Goal: Information Seeking & Learning: Learn about a topic

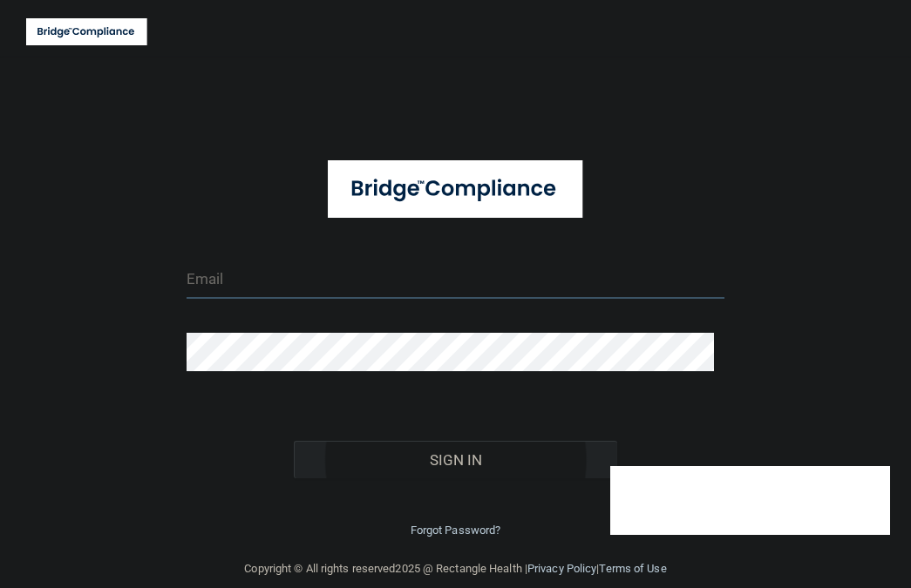
type input "[EMAIL_ADDRESS][DOMAIN_NAME]"
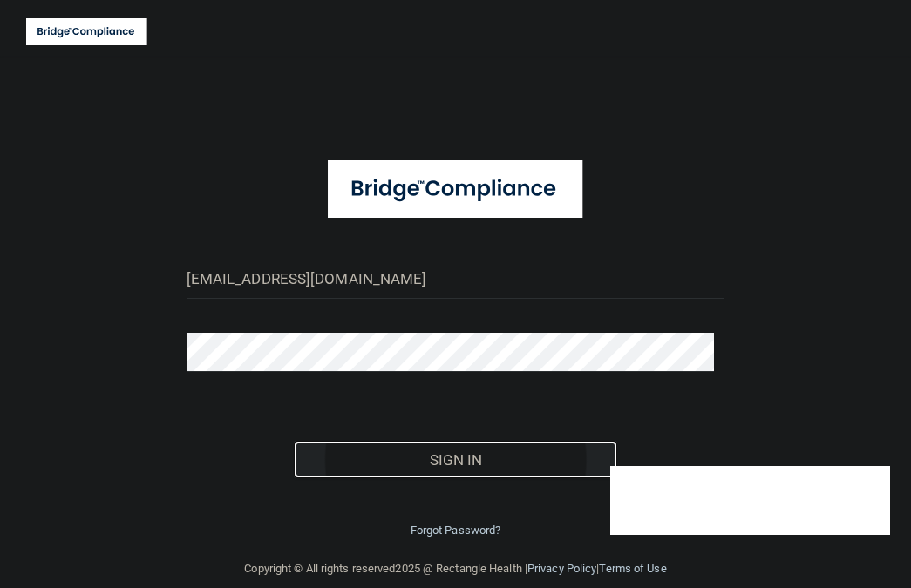
click at [420, 467] on button "Sign In" at bounding box center [455, 460] width 323 height 38
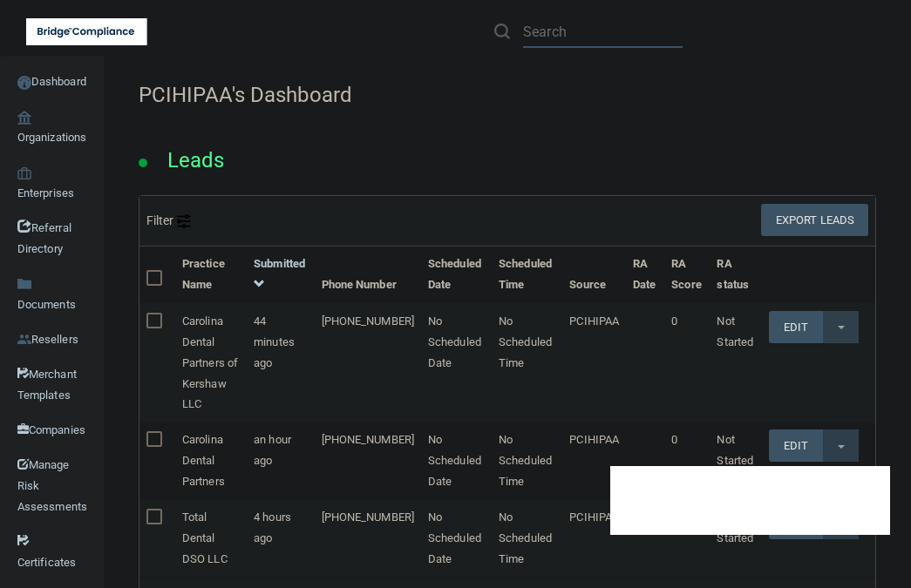
click at [545, 28] on input "text" at bounding box center [602, 32] width 159 height 32
paste input "AARIA DENTAL INC"
click at [662, 28] on input "AARIA DENTAL INC" at bounding box center [602, 32] width 159 height 32
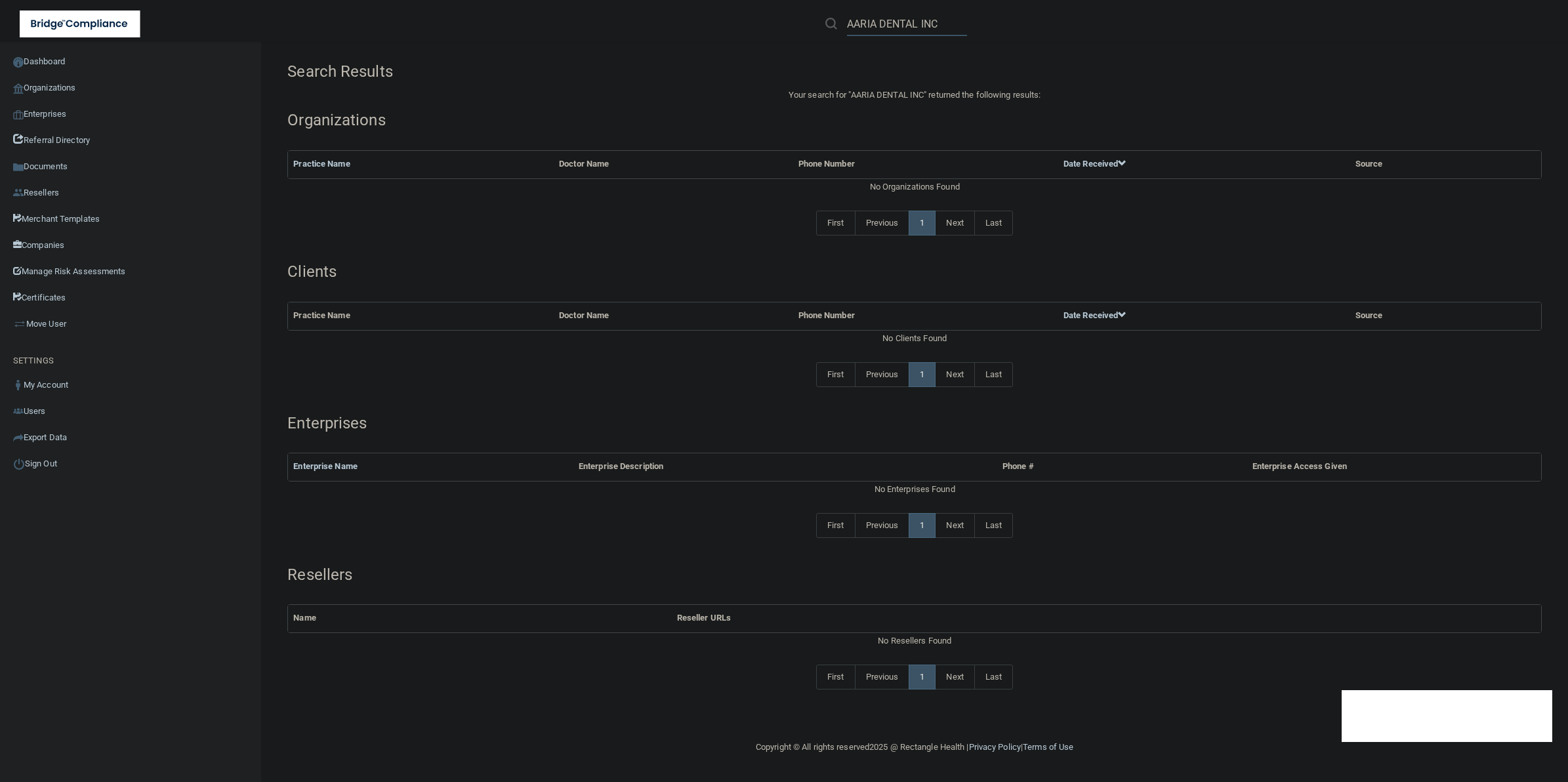
click at [685, 25] on input "AARIA DENTAL INC" at bounding box center [906, 24] width 120 height 24
drag, startPoint x: 922, startPoint y: 20, endPoint x: 979, endPoint y: 24, distance: 57.1
click at [685, 24] on div "AARIA DENTAL INC" at bounding box center [1110, 23] width 610 height 47
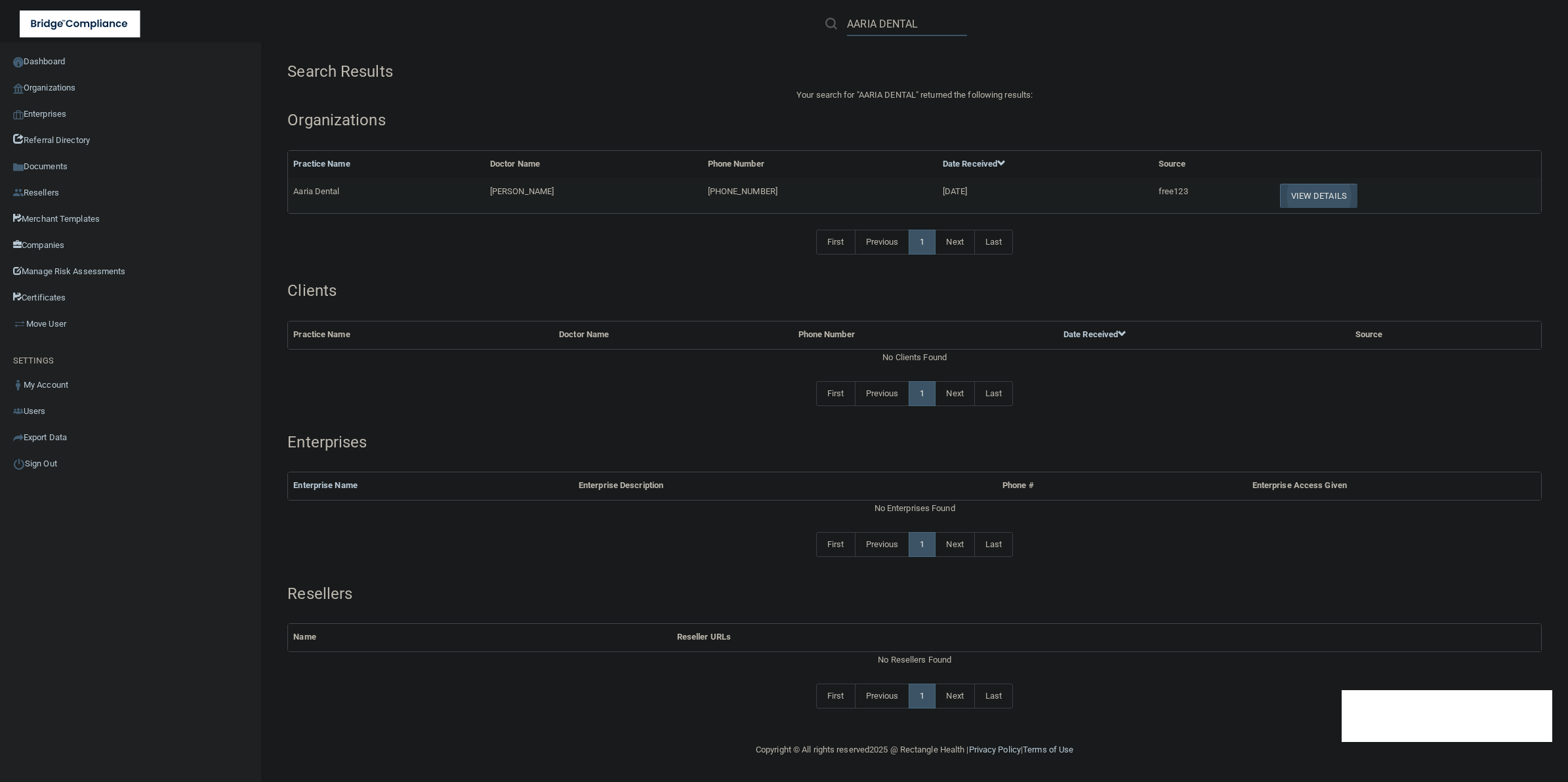
type input "AARIA DENTAL"
click at [685, 189] on button "View Details" at bounding box center [1318, 196] width 78 height 24
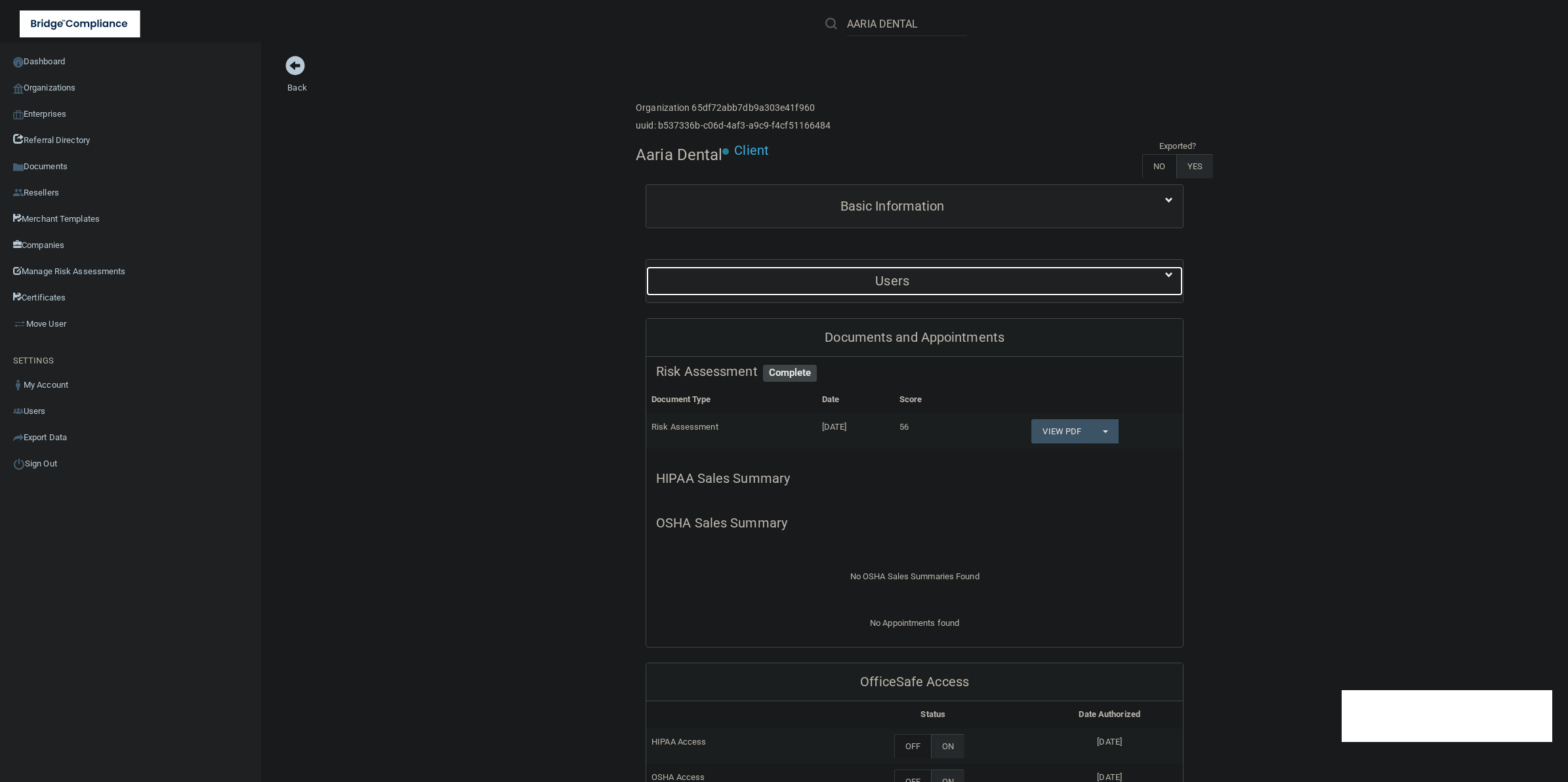
click at [685, 274] on h5 "Users" at bounding box center [891, 280] width 472 height 14
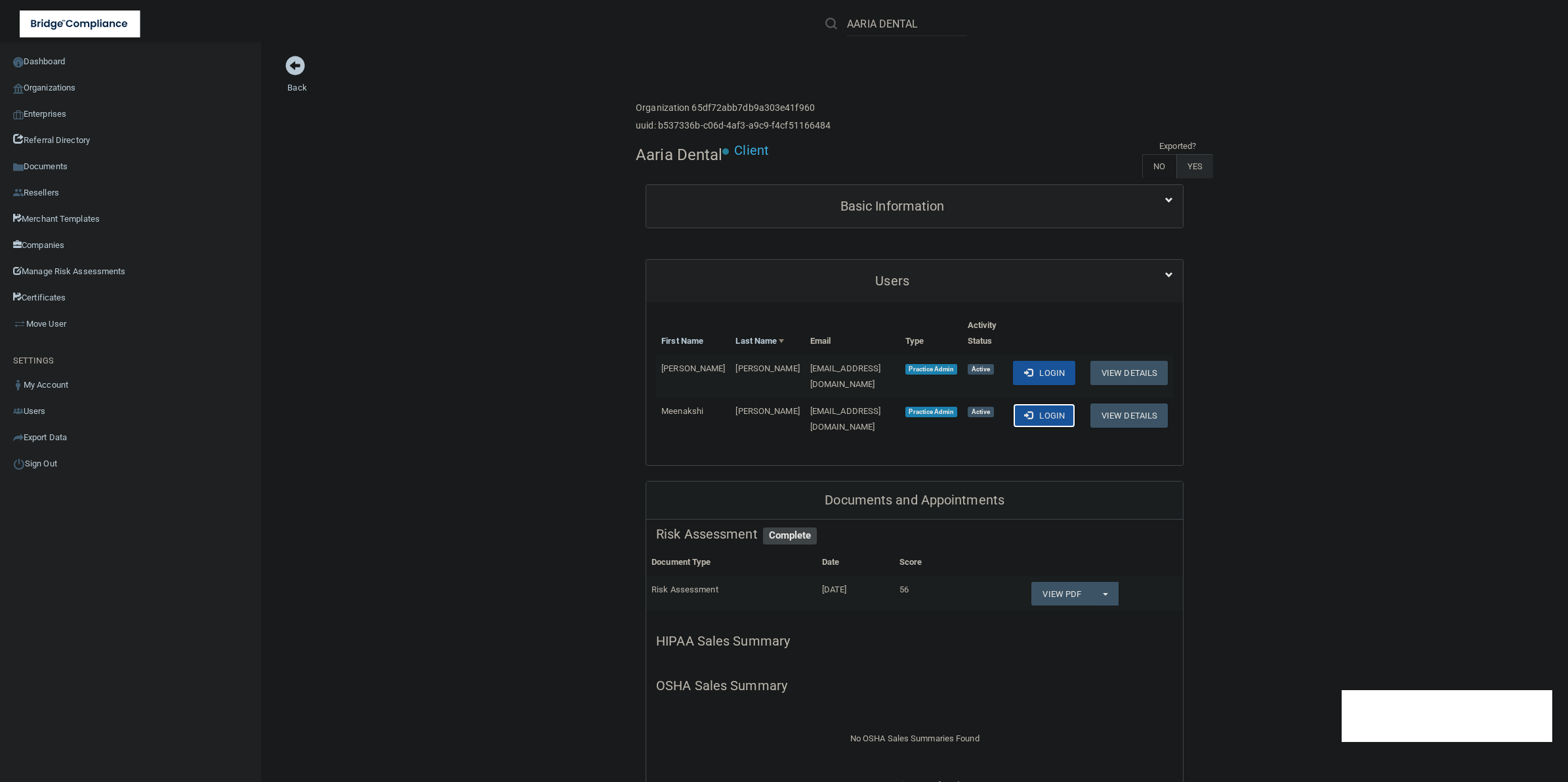
click at [685, 404] on button "Login" at bounding box center [1043, 415] width 62 height 24
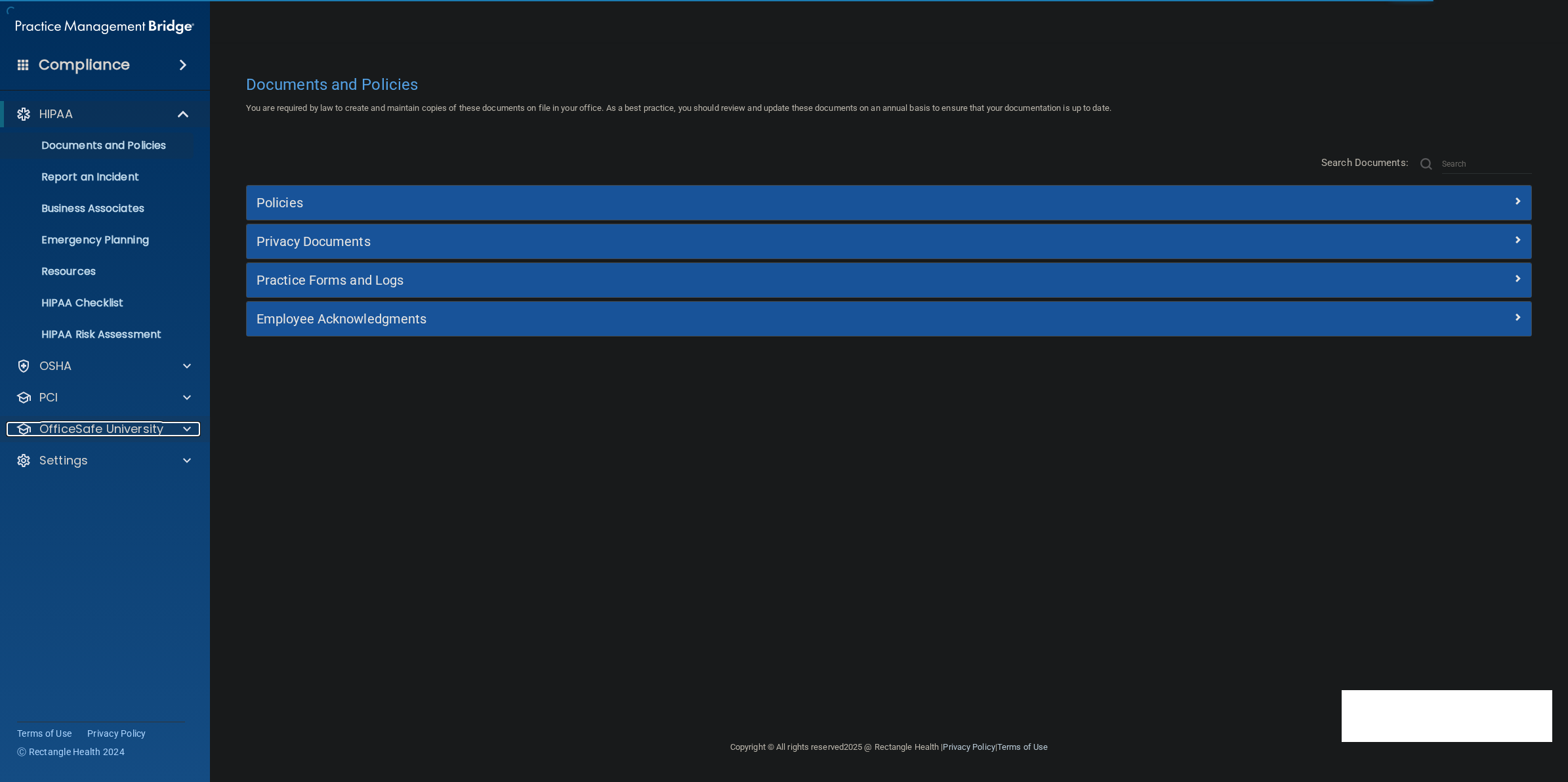
click at [169, 428] on div at bounding box center [184, 428] width 33 height 16
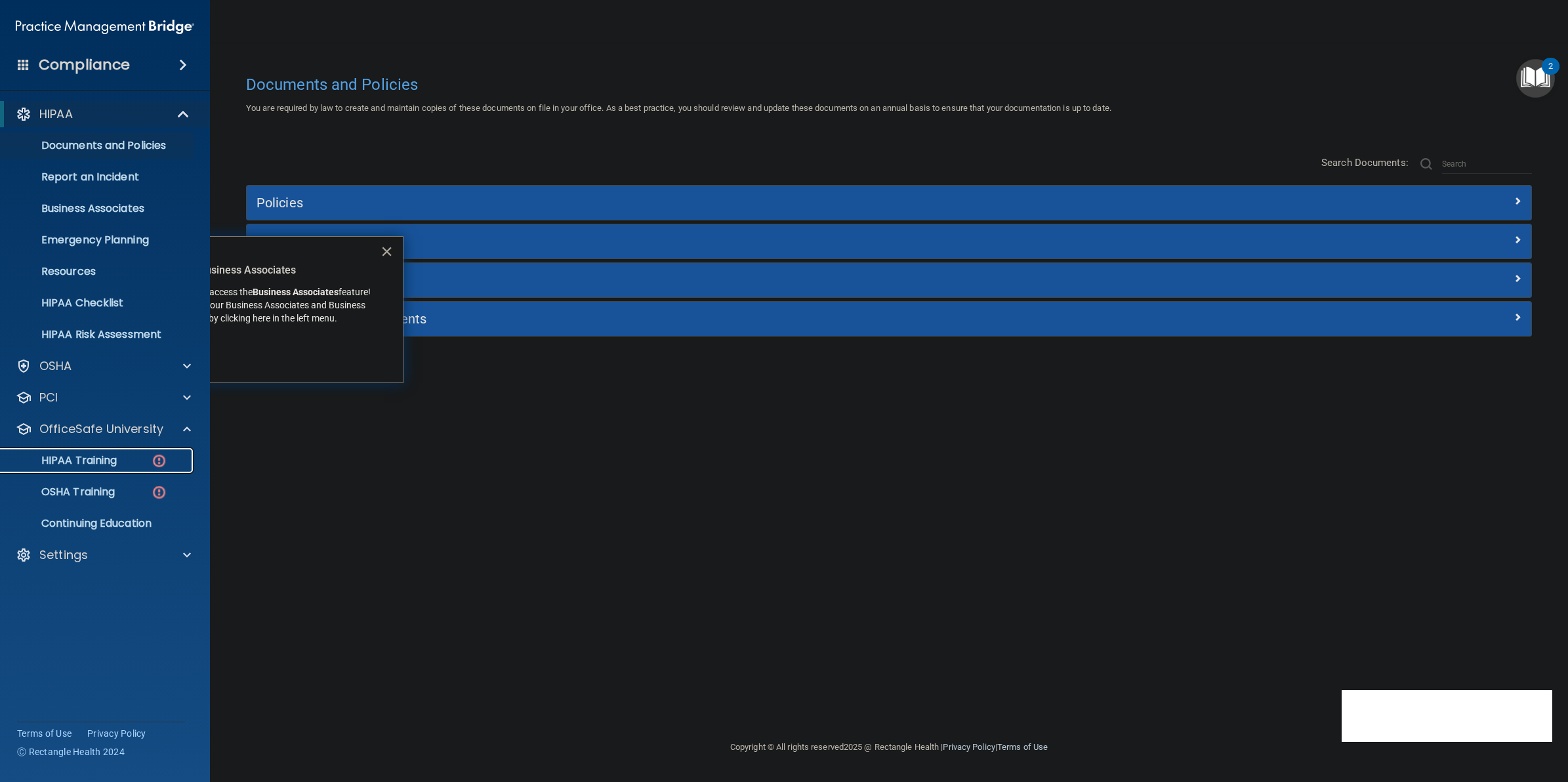
click at [123, 463] on div "HIPAA Training" at bounding box center [98, 460] width 179 height 13
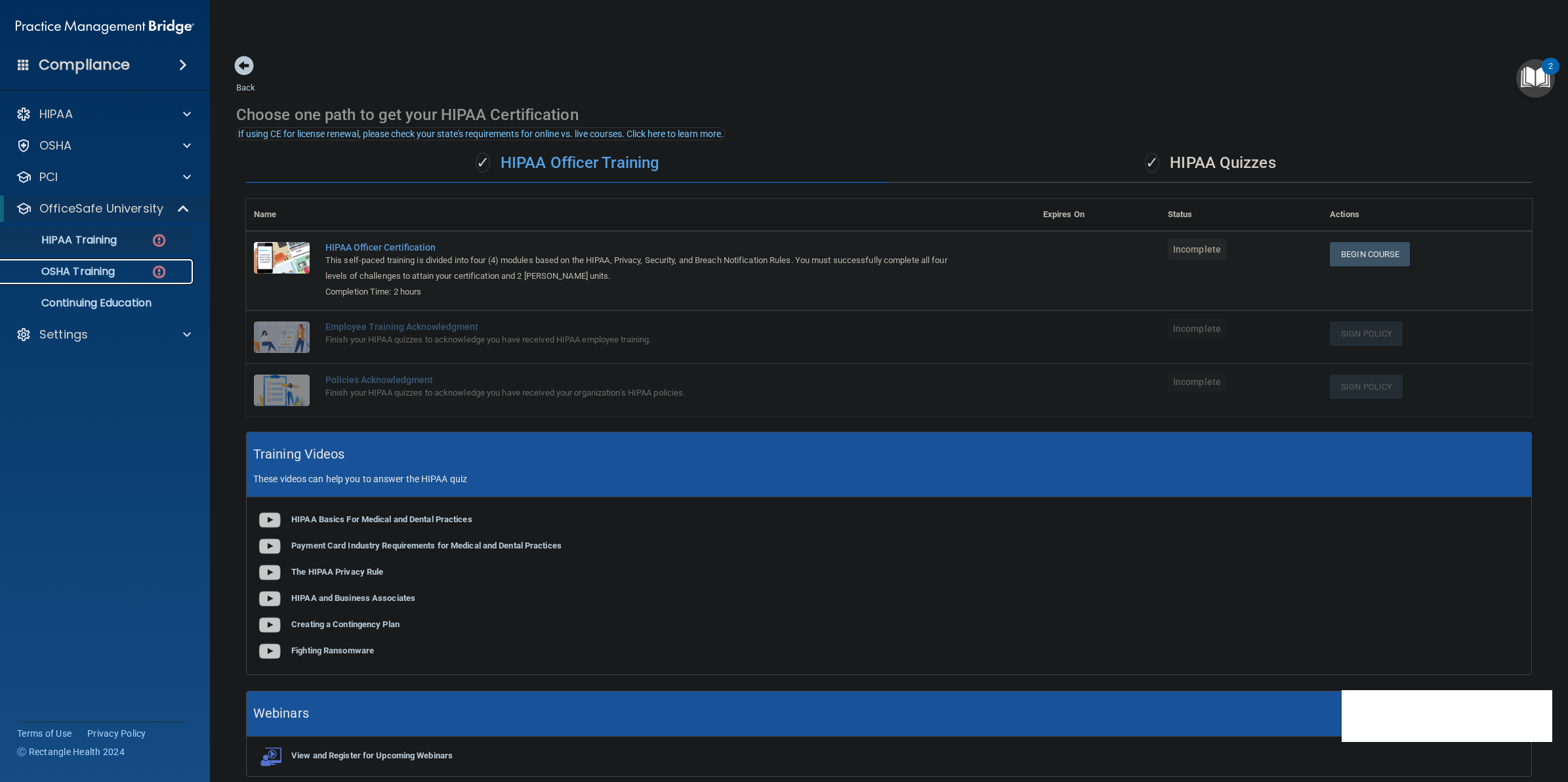
click at [99, 263] on link "OSHA Training" at bounding box center [90, 271] width 206 height 26
